Goal: Find contact information: Find contact information

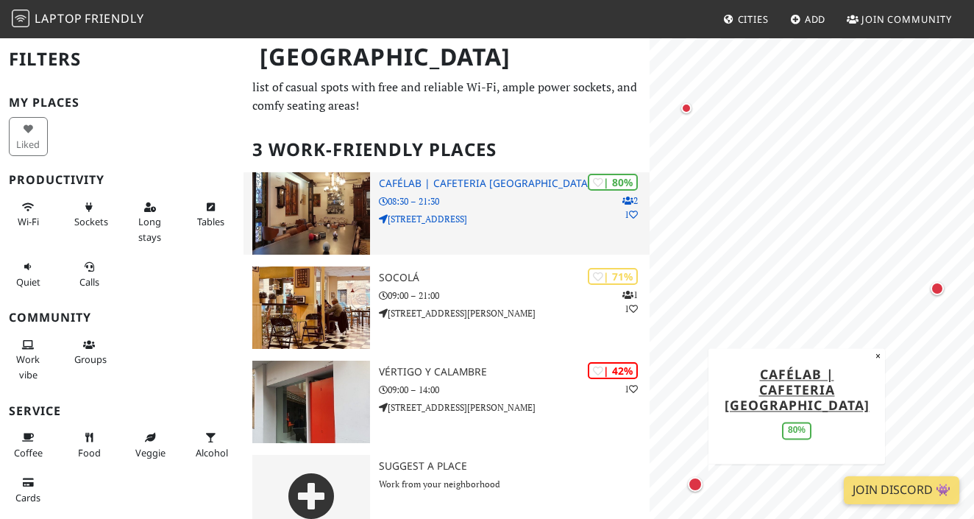
scroll to position [68, 0]
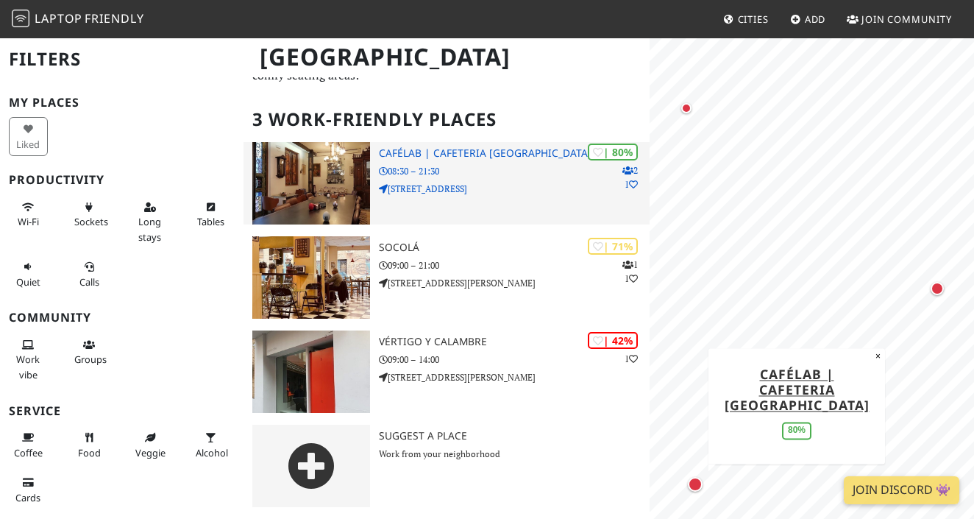
click at [336, 187] on img at bounding box center [311, 183] width 118 height 82
click at [540, 165] on p "08:30 – 21:30" at bounding box center [514, 171] width 271 height 14
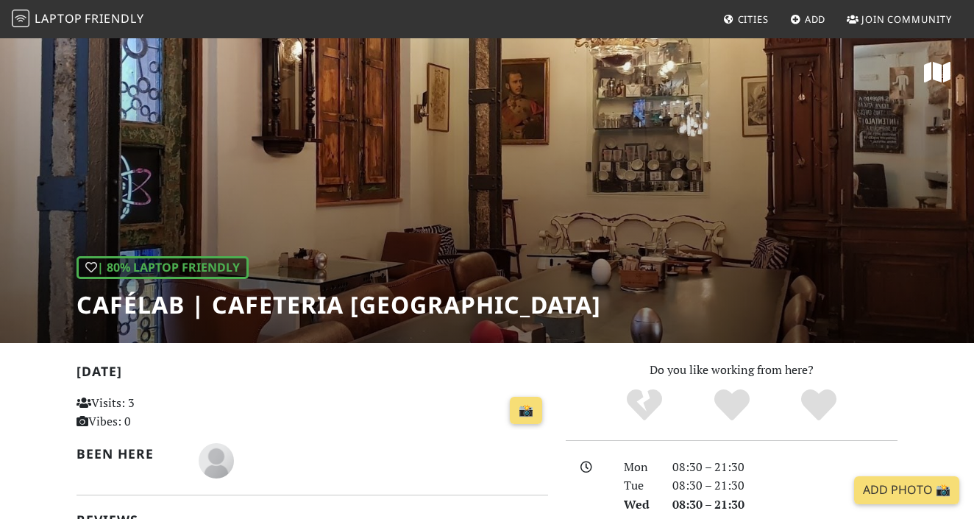
click at [620, 259] on div "| 80% Laptop Friendly CaféLab | Cafeteria Murcia" at bounding box center [487, 190] width 974 height 306
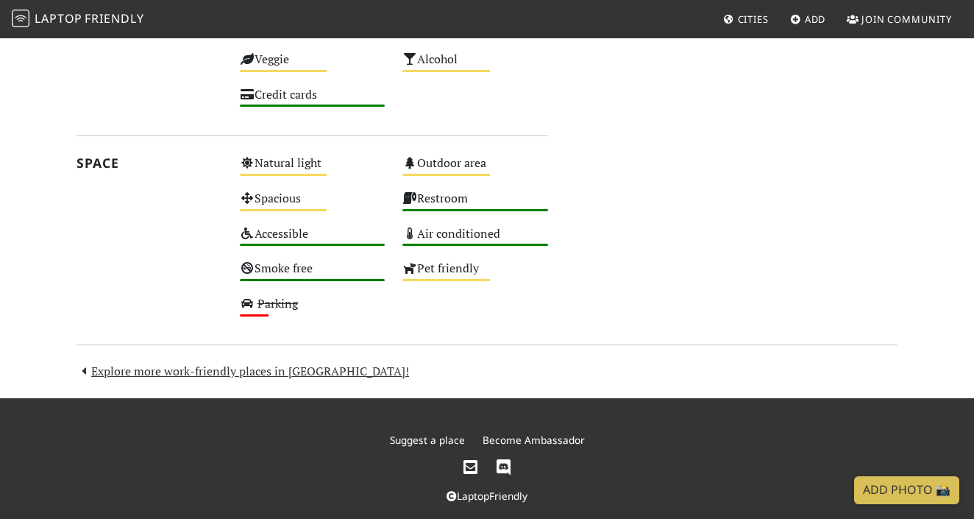
scroll to position [819, 0]
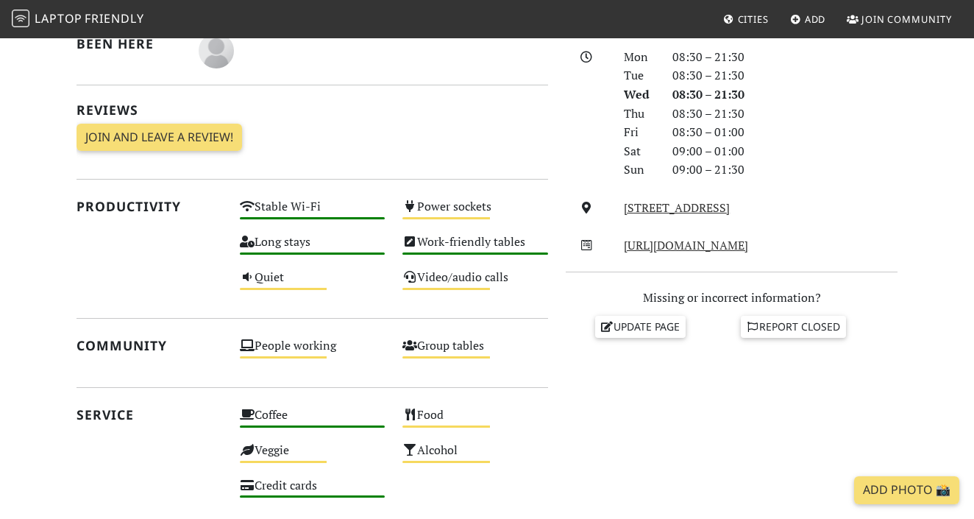
scroll to position [419, 0]
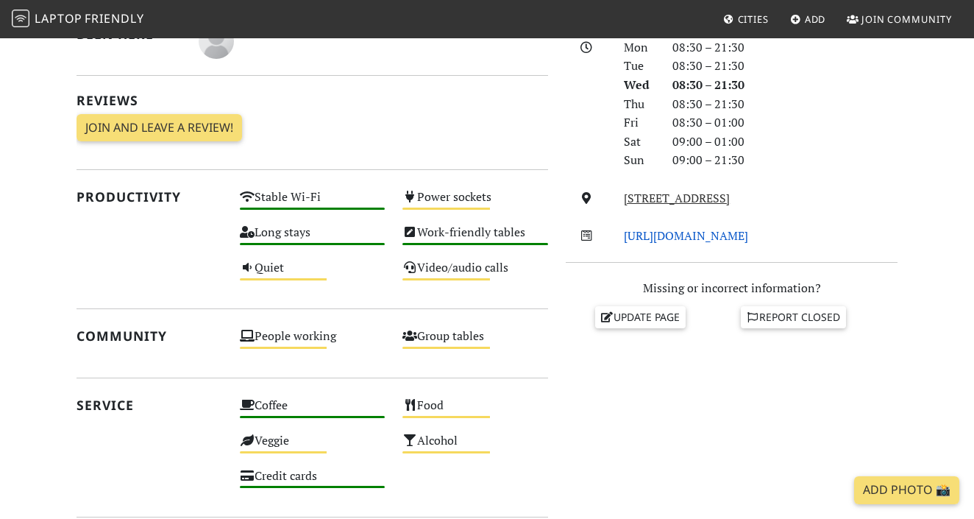
click at [665, 235] on link "http://cafelab.es/" at bounding box center [686, 235] width 124 height 16
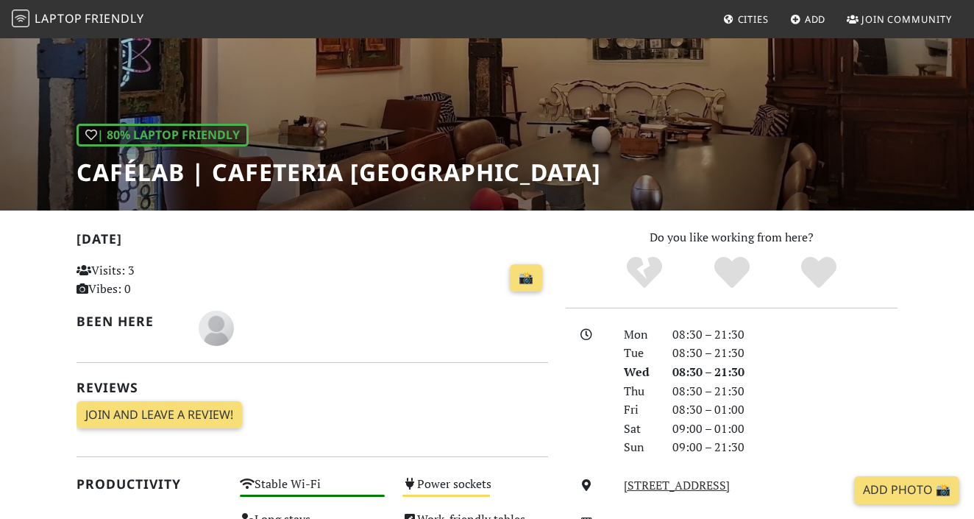
scroll to position [0, 0]
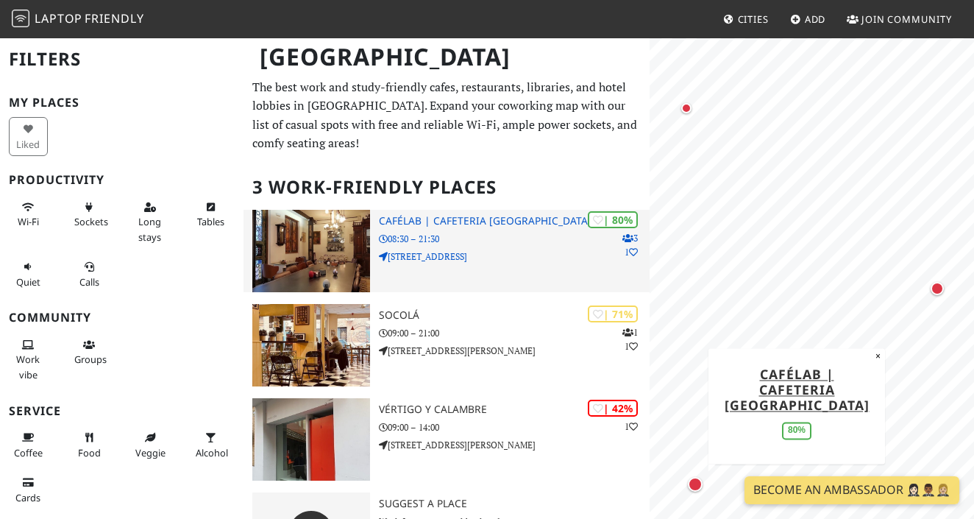
click at [542, 255] on p "[STREET_ADDRESS]" at bounding box center [514, 256] width 271 height 14
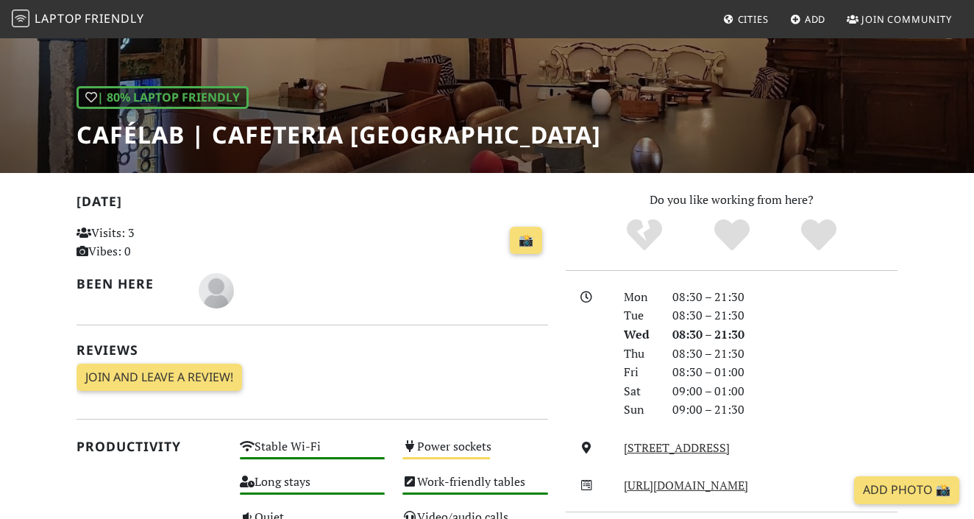
scroll to position [255, 0]
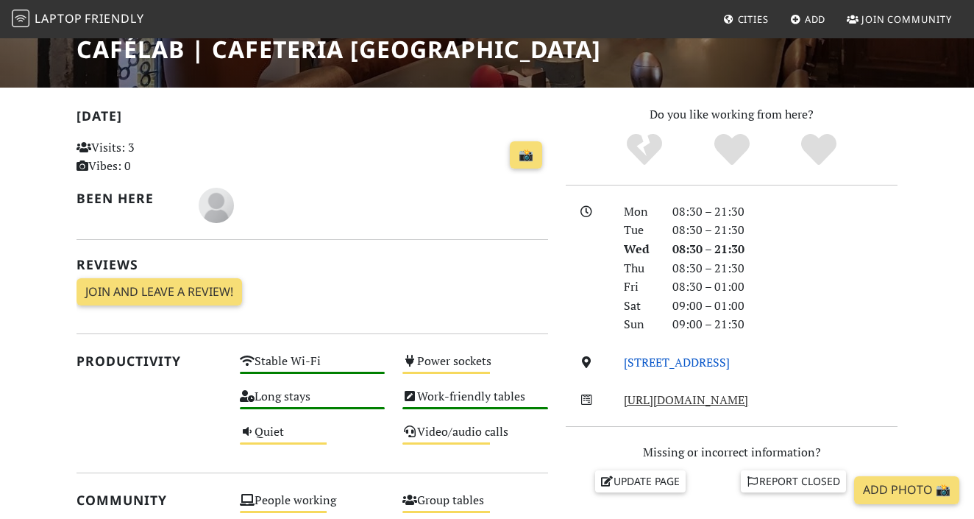
drag, startPoint x: 821, startPoint y: 365, endPoint x: 628, endPoint y: 364, distance: 193.5
click at [628, 364] on div "[STREET_ADDRESS]" at bounding box center [760, 362] width 291 height 19
click at [630, 364] on link "Calle Apóstoles, 14, 30001, Murcia" at bounding box center [677, 362] width 106 height 16
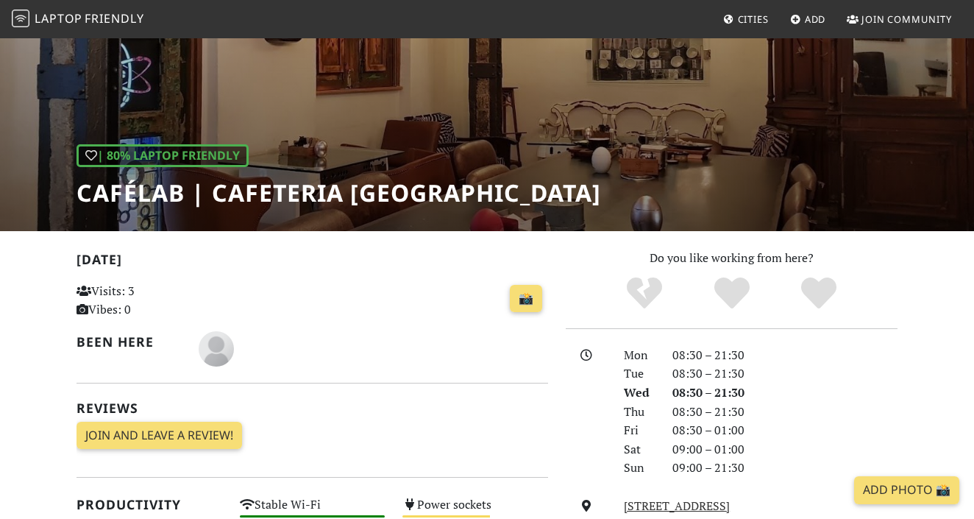
scroll to position [43, 0]
